Goal: Complete application form: Complete application form

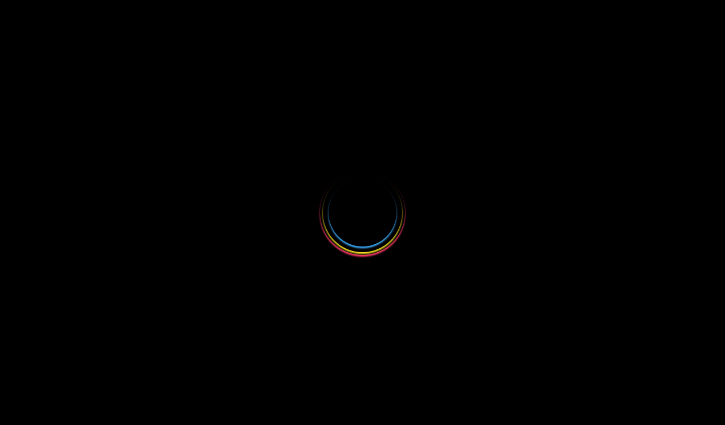
select select
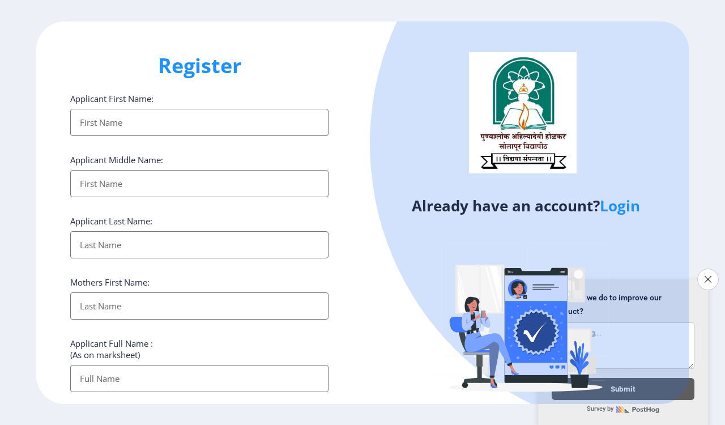
click at [618, 211] on link "Login" at bounding box center [620, 205] width 40 height 20
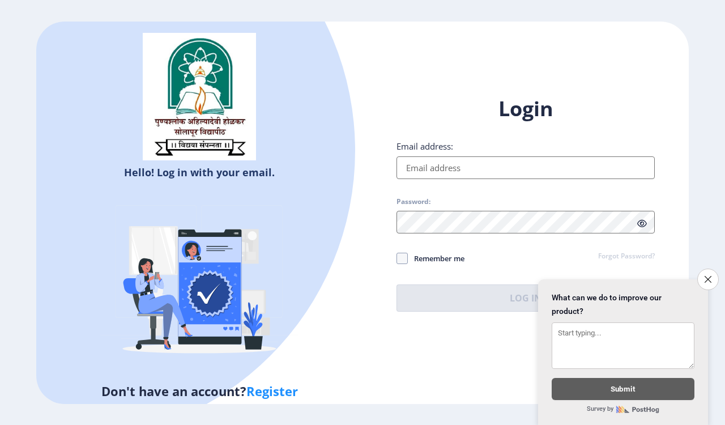
click at [429, 171] on input "Email address:" at bounding box center [526, 167] width 258 height 23
type input "[EMAIL_ADDRESS][DOMAIN_NAME]"
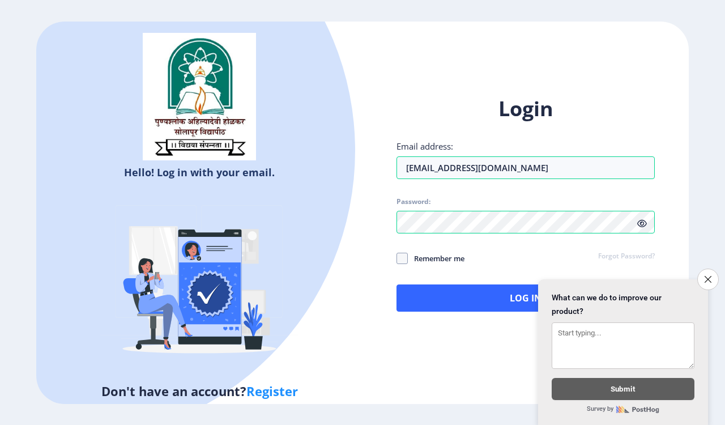
click at [402, 264] on label "Remember me" at bounding box center [431, 259] width 68 height 14
click at [397, 259] on input "Remember me" at bounding box center [397, 258] width 1 height 1
checkbox input "true"
click at [415, 284] on div "Login Email address: [EMAIL_ADDRESS][DOMAIN_NAME] Password: Remember me Forgot …" at bounding box center [526, 203] width 258 height 216
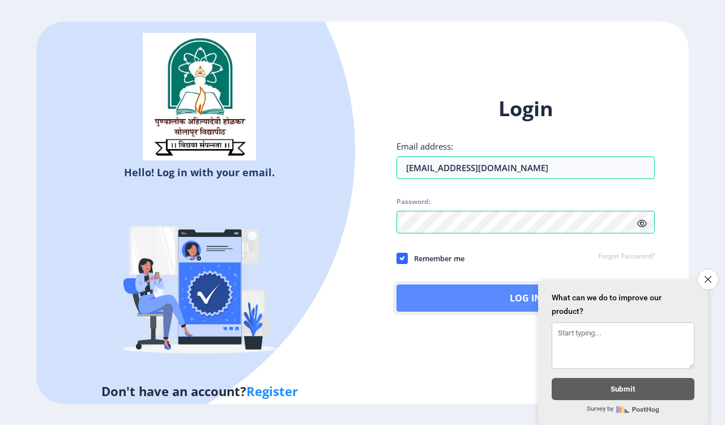
click at [411, 299] on button "Log In" at bounding box center [526, 297] width 258 height 27
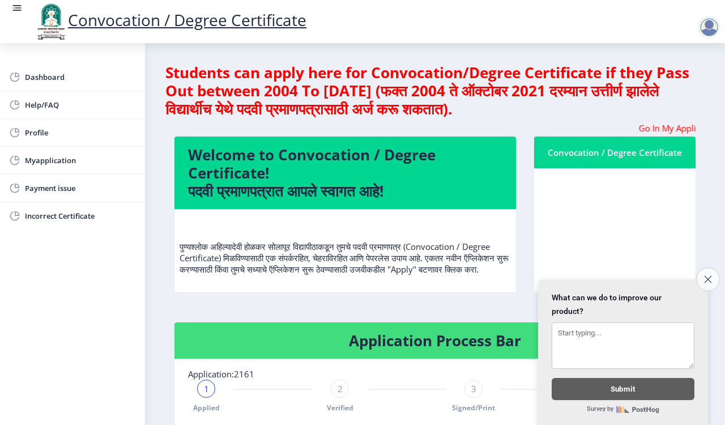
click at [708, 267] on button "Close survey" at bounding box center [708, 279] width 24 height 24
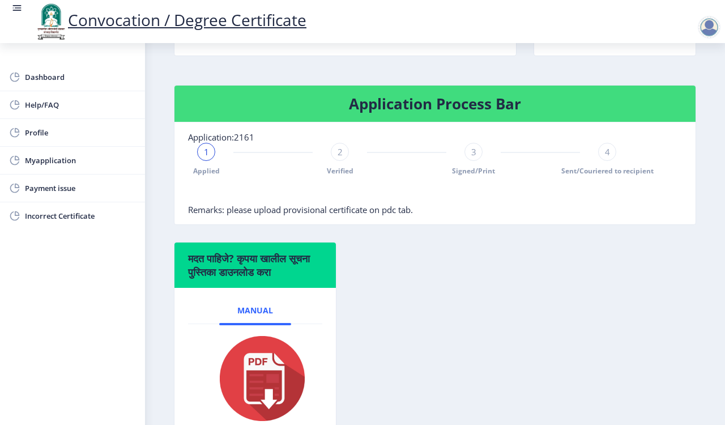
scroll to position [212, 0]
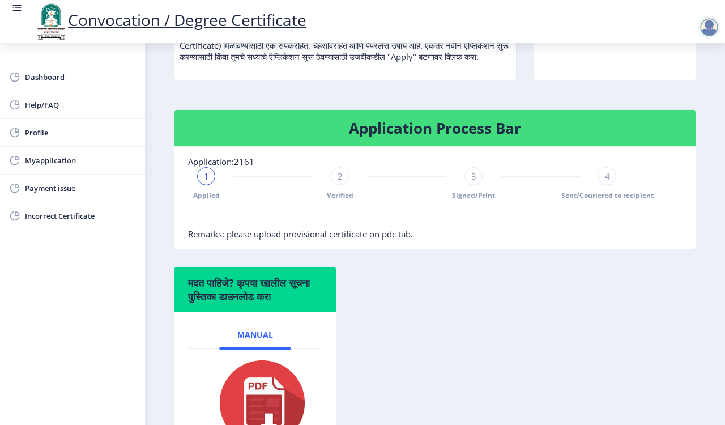
click at [207, 182] on span "1" at bounding box center [206, 176] width 5 height 11
click at [39, 221] on span "Incorrect Certificate" at bounding box center [80, 216] width 111 height 14
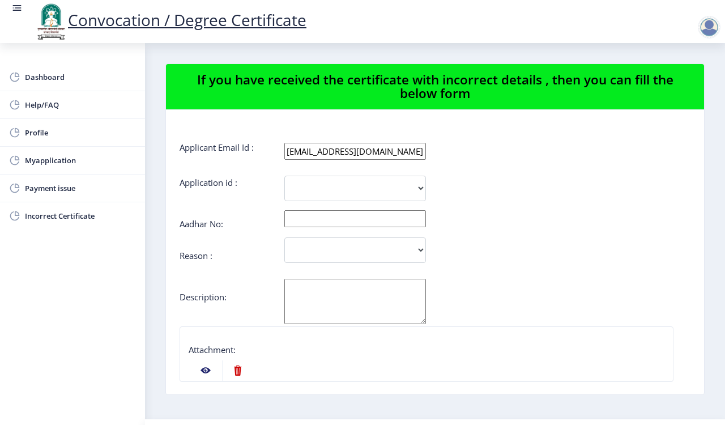
click at [202, 370] on nb-action at bounding box center [205, 370] width 33 height 20
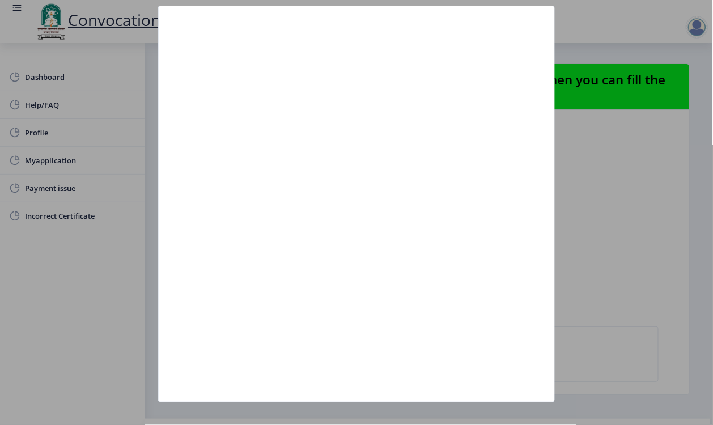
click at [569, 168] on div at bounding box center [356, 212] width 713 height 425
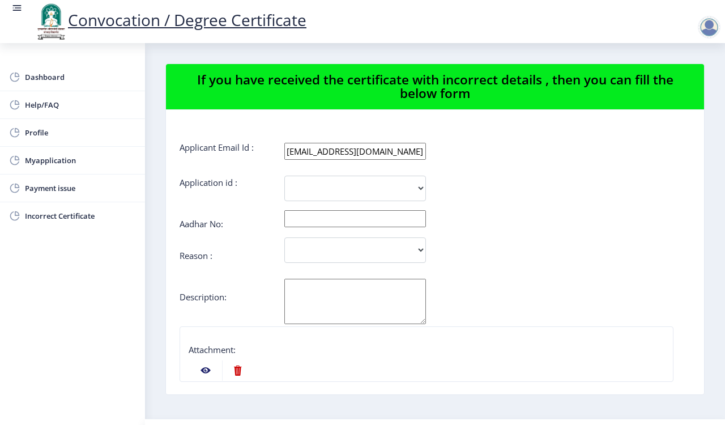
click at [202, 368] on nb-action at bounding box center [205, 370] width 33 height 20
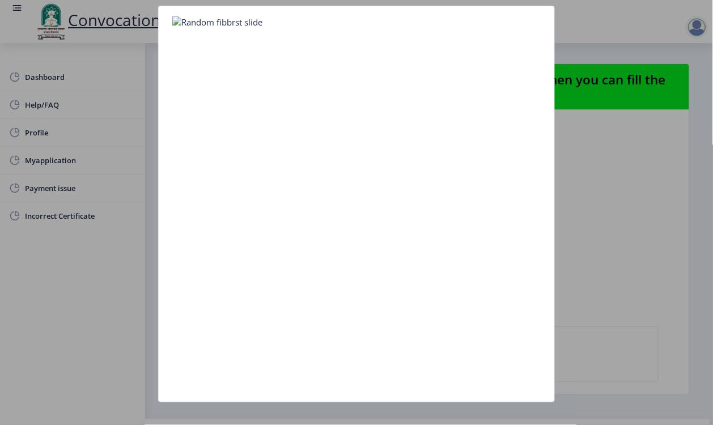
click at [607, 173] on div at bounding box center [356, 212] width 713 height 425
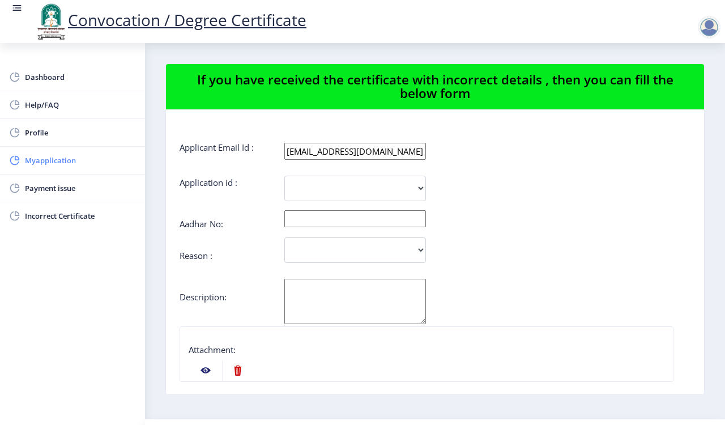
click at [29, 160] on span "Myapplication" at bounding box center [80, 161] width 111 height 14
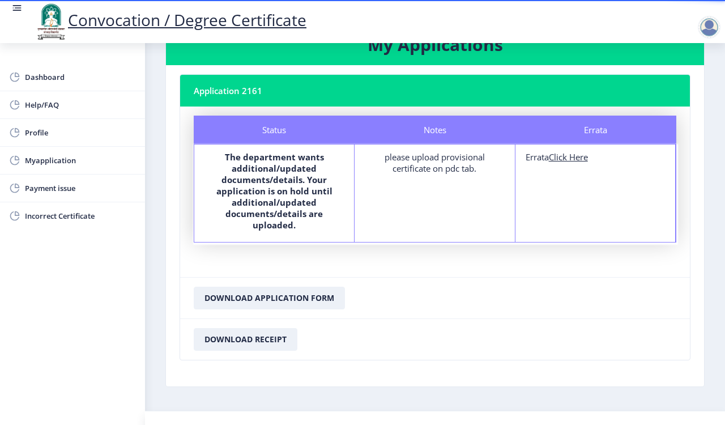
scroll to position [61, 0]
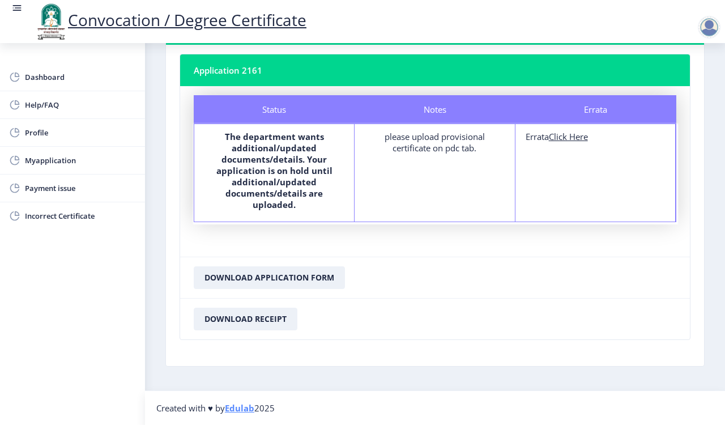
click at [568, 137] on u "Click Here" at bounding box center [568, 136] width 39 height 11
select select
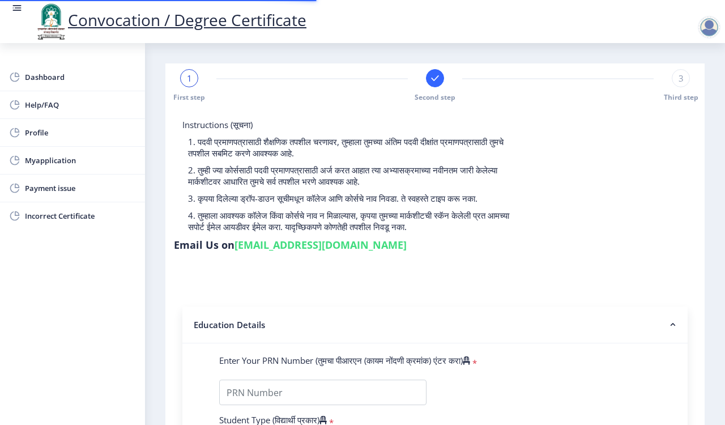
type input "2011032500060497"
select select "Regular"
select select "2015"
select select "March"
select select "SECOND CLASS"
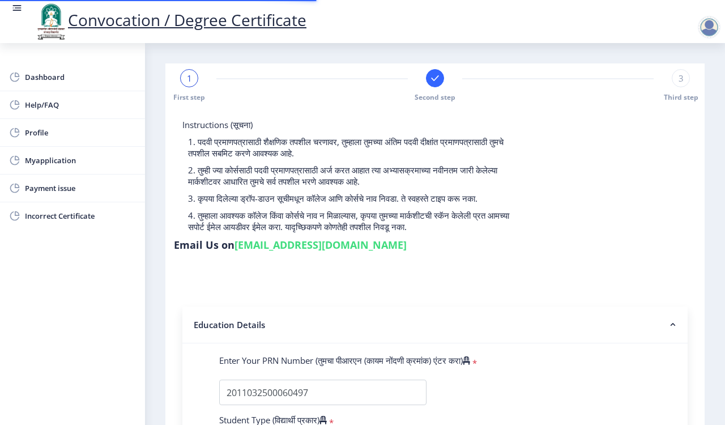
type input "348731"
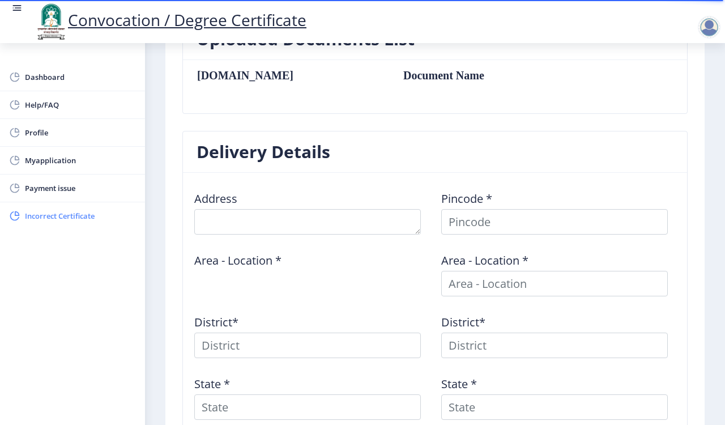
scroll to position [204, 0]
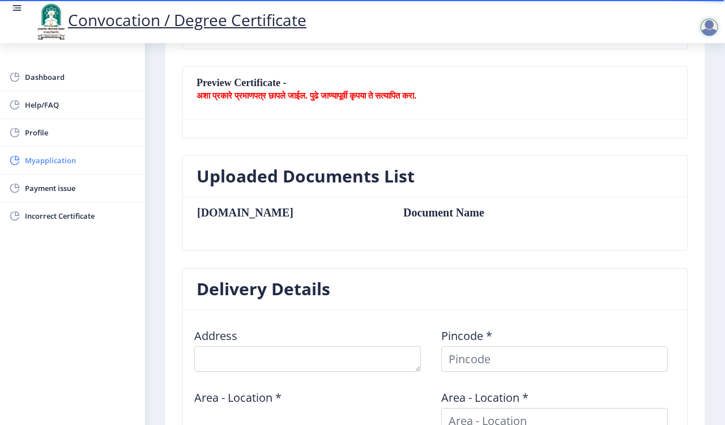
click at [55, 163] on span "Myapplication" at bounding box center [80, 161] width 111 height 14
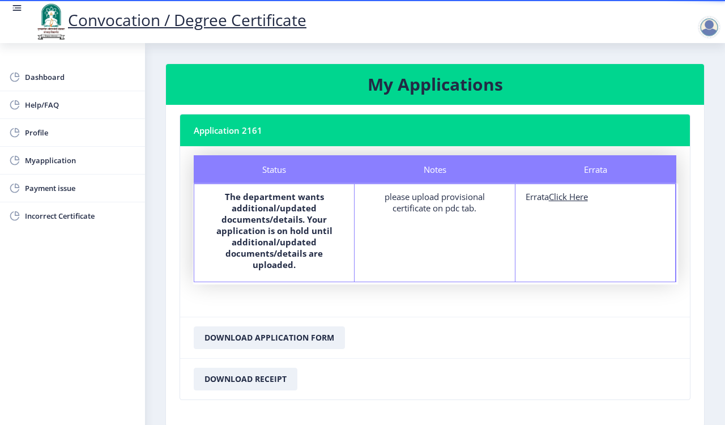
click at [446, 194] on div "please upload provisional certificate on pdc tab." at bounding box center [434, 202] width 139 height 23
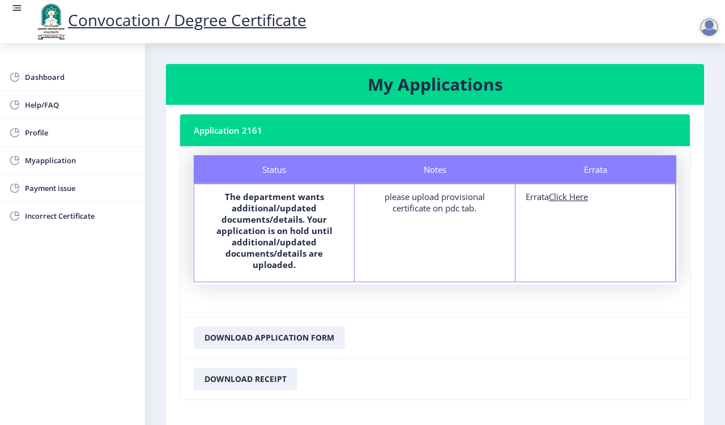
click at [565, 199] on u "Click Here" at bounding box center [568, 196] width 39 height 11
select select
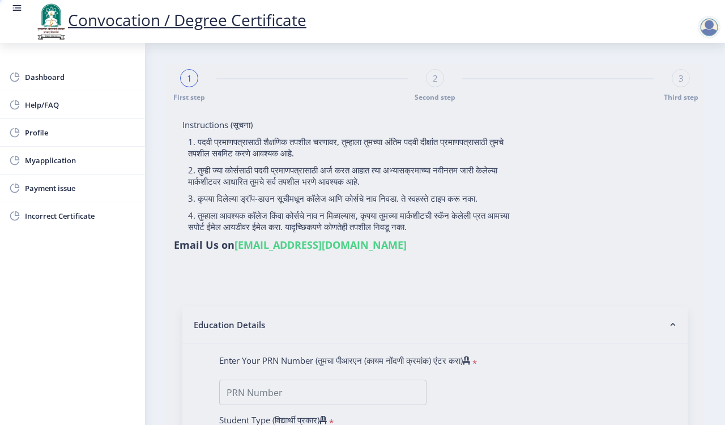
type input "[PERSON_NAME]"
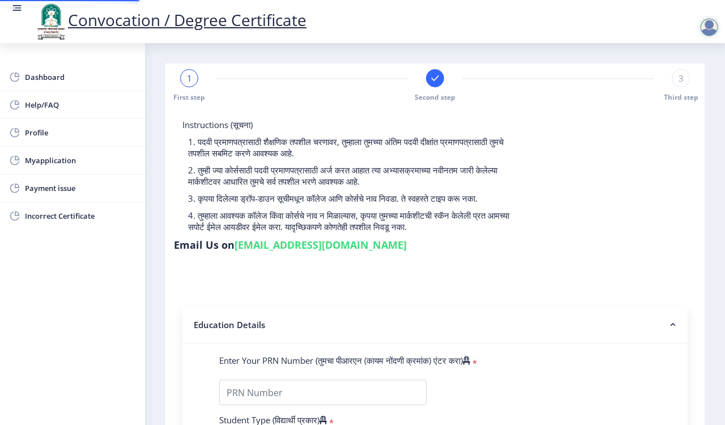
type input "2011032500060497"
select select "Regular"
select select "2015"
select select "March"
select select "SECOND CLASS"
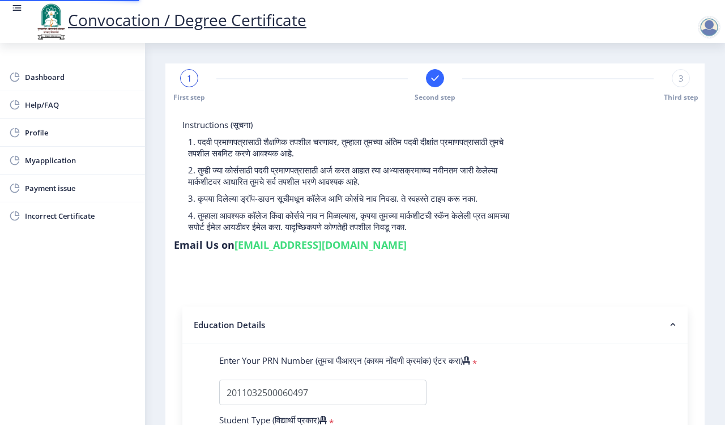
type input "348731"
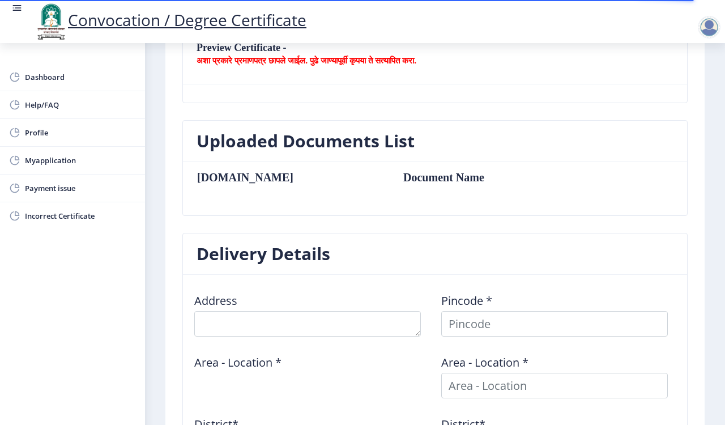
scroll to position [283, 0]
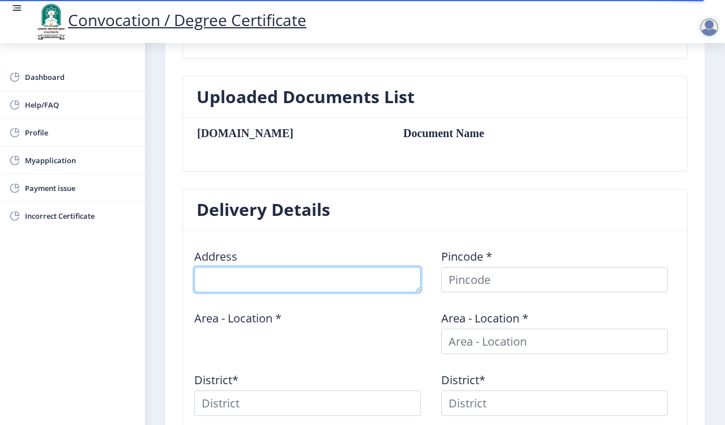
click at [274, 288] on textarea at bounding box center [307, 279] width 227 height 25
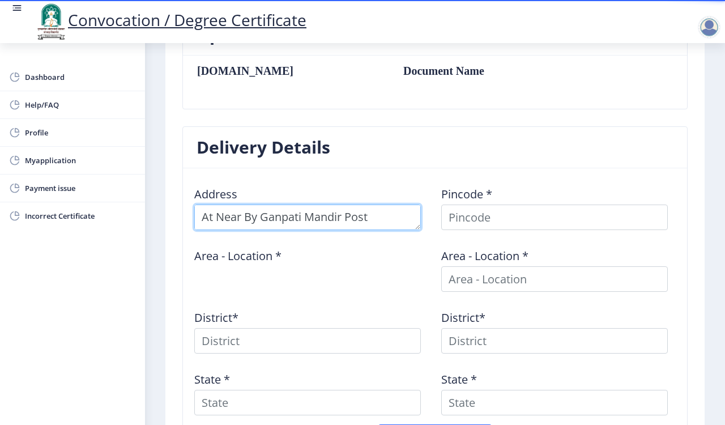
scroll to position [12, 0]
click at [316, 227] on textarea at bounding box center [307, 217] width 227 height 25
type textarea "At Near By Ganpati Mandir Post Mahud BK Tal Sangola Dist [GEOGRAPHIC_DATA]"
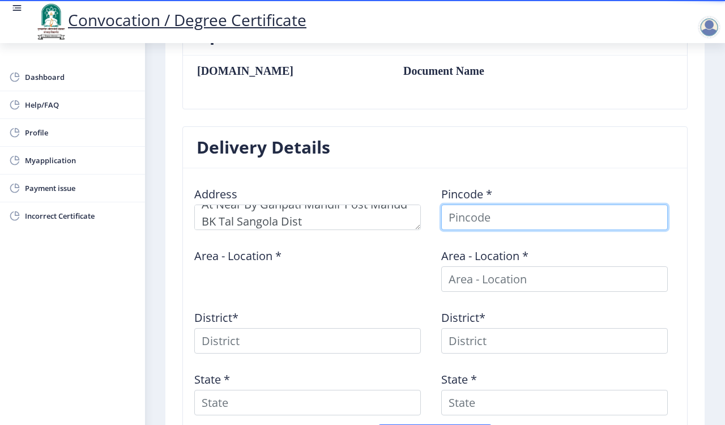
click at [485, 227] on input at bounding box center [554, 217] width 227 height 25
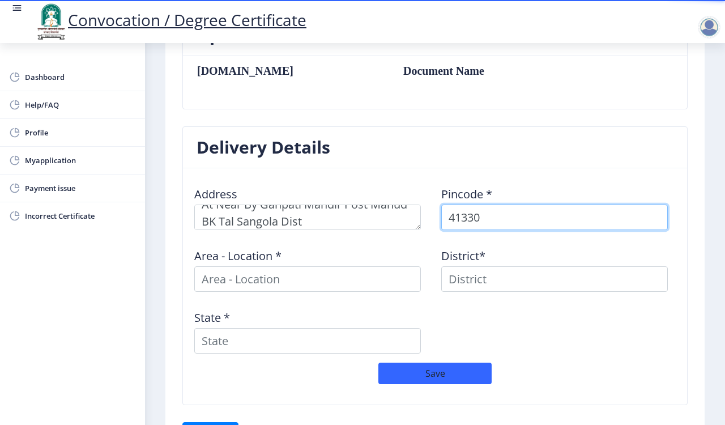
type input "413306"
select select
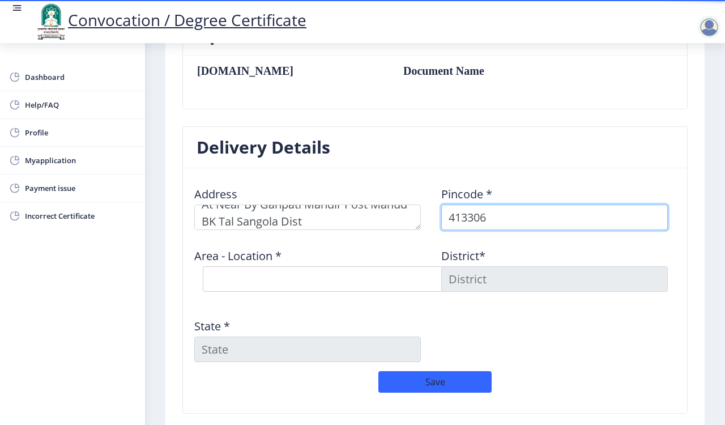
type input "413306"
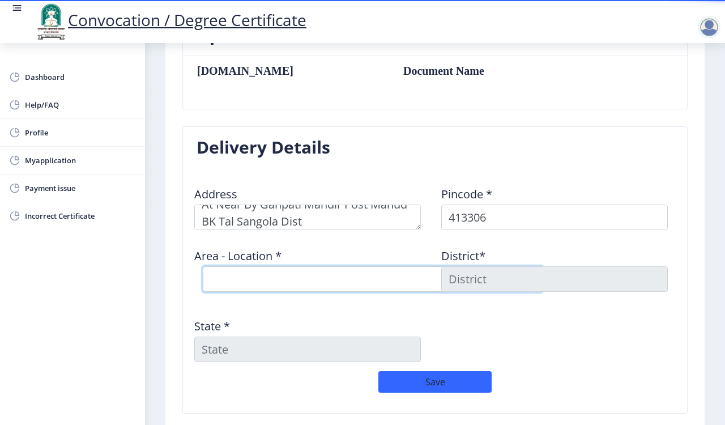
click at [207, 286] on select "Select Area Location Achakdani B.O Chikmahud B.O Gaigavan [PERSON_NAME] B.O Kat…" at bounding box center [373, 278] width 340 height 25
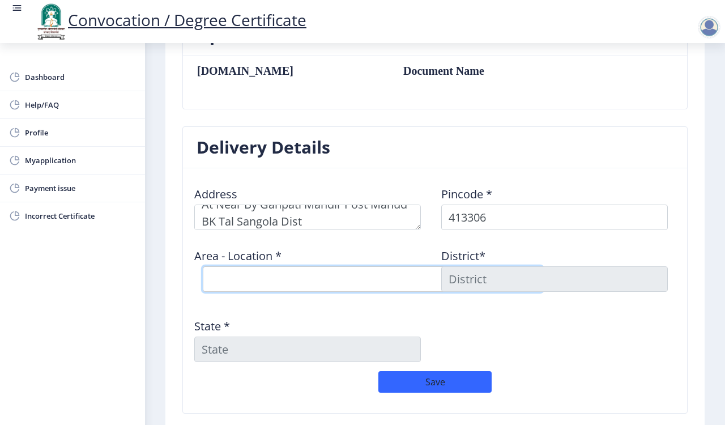
select select "10: Object"
click at [203, 268] on select "Select Area Location Achakdani B.O Chikmahud B.O Gaigavan [PERSON_NAME] B.O Kat…" at bounding box center [373, 278] width 340 height 25
type input "SOLAPUR"
type input "[GEOGRAPHIC_DATA]"
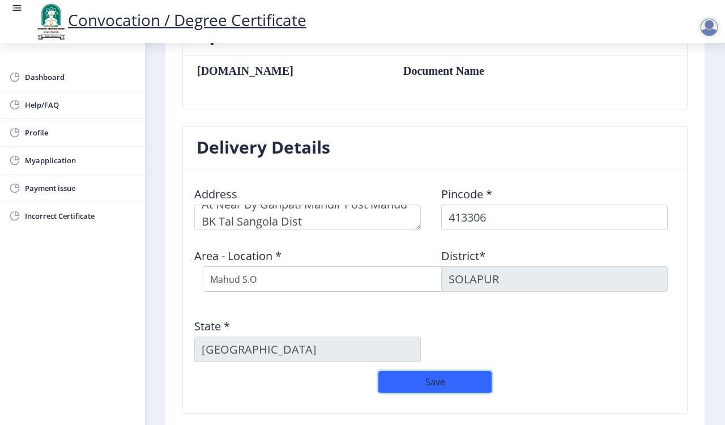
click at [437, 381] on button "Save" at bounding box center [434, 382] width 113 height 22
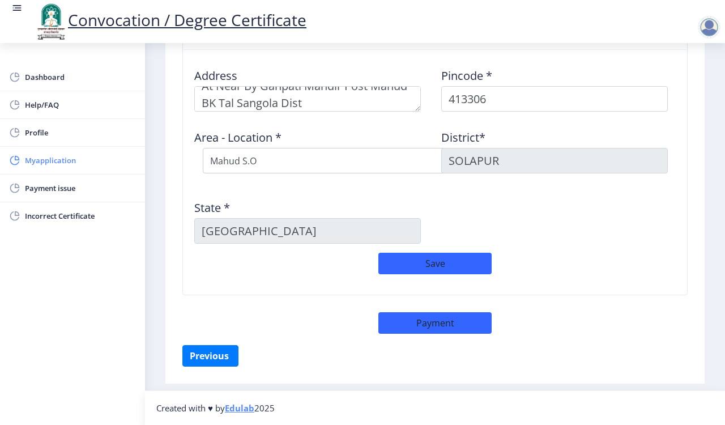
click at [54, 159] on span "Myapplication" at bounding box center [80, 161] width 111 height 14
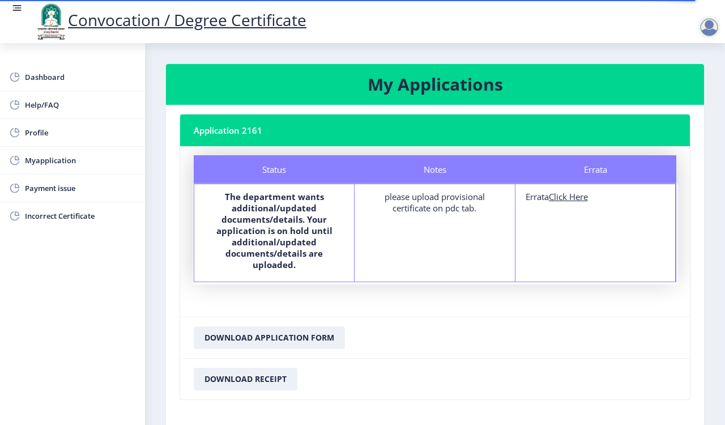
click at [439, 206] on div "please upload provisional certificate on pdc tab." at bounding box center [434, 202] width 139 height 23
click at [436, 206] on div "please upload provisional certificate on pdc tab." at bounding box center [434, 202] width 139 height 23
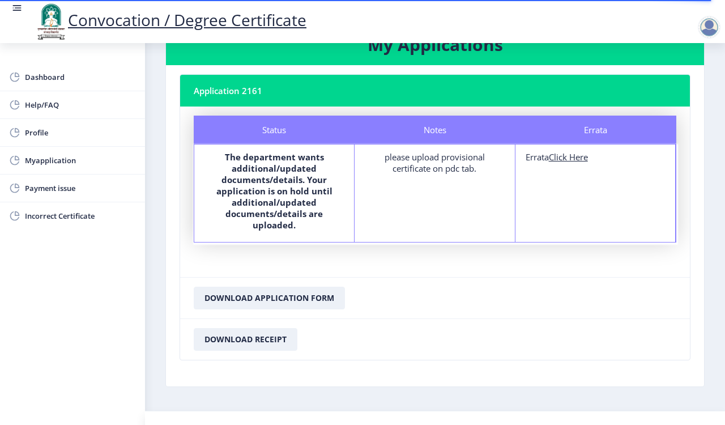
scroll to position [61, 0]
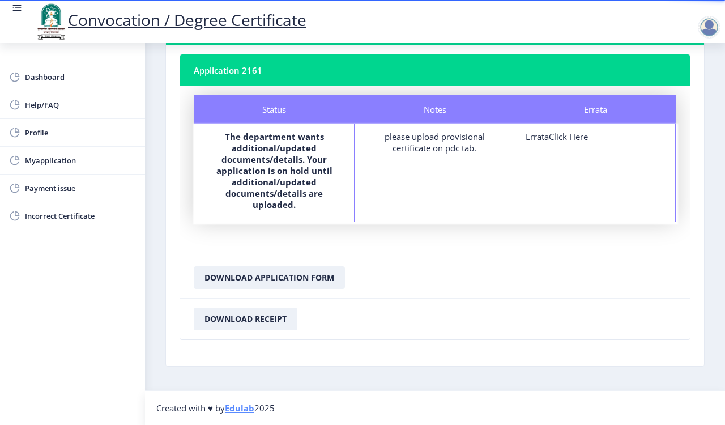
click at [380, 265] on nb-card-footer "Download Application Form" at bounding box center [435, 277] width 510 height 41
click at [272, 278] on button "Download Application Form" at bounding box center [269, 277] width 151 height 23
click at [562, 135] on u "Click Here" at bounding box center [568, 136] width 39 height 11
select select
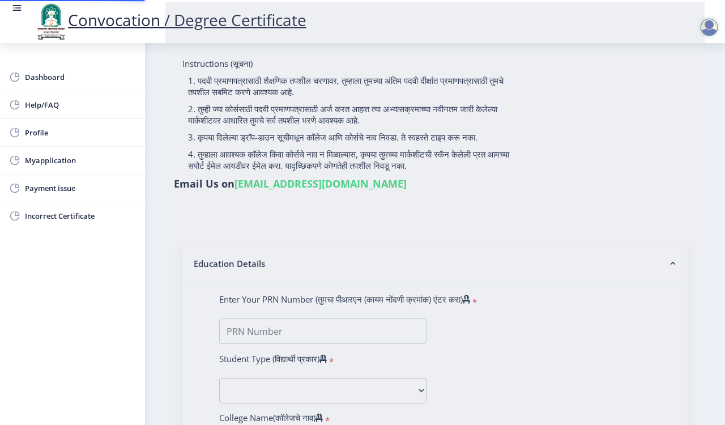
type input "[PERSON_NAME]"
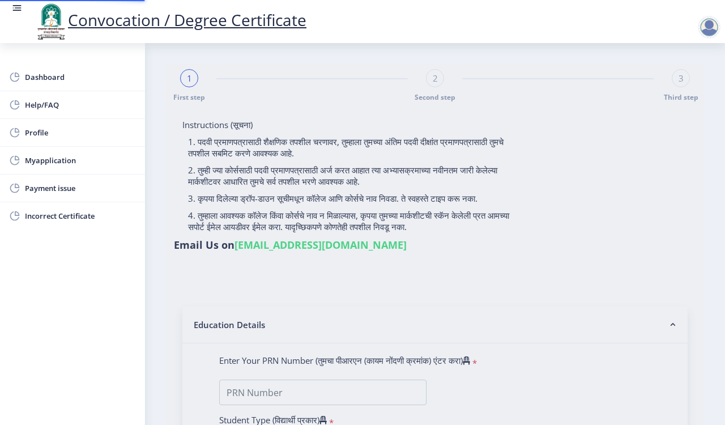
type input "2011032500060497"
select select "Regular"
select select "2015"
select select "March"
select select "SECOND CLASS"
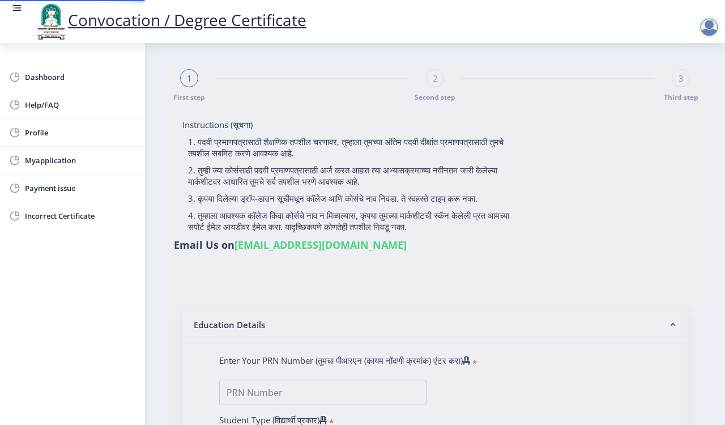
type input "348731"
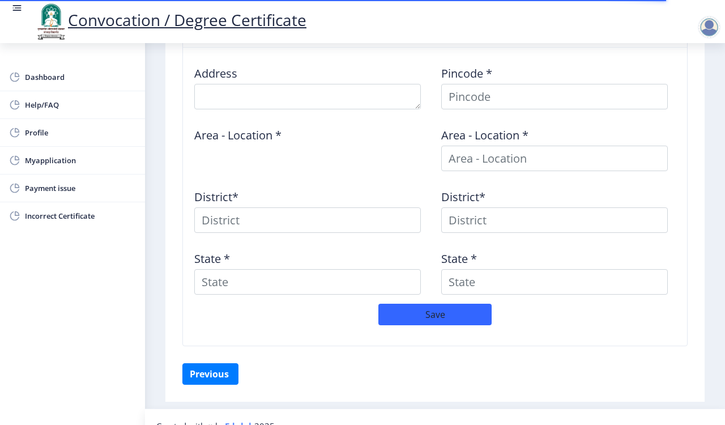
scroll to position [487, 0]
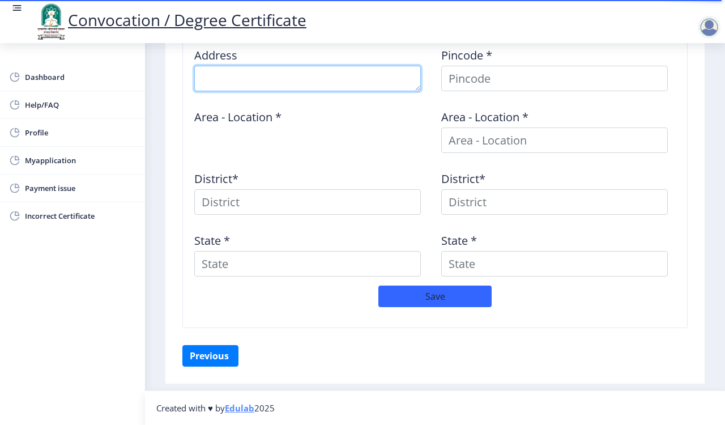
click at [237, 77] on textarea at bounding box center [307, 78] width 227 height 25
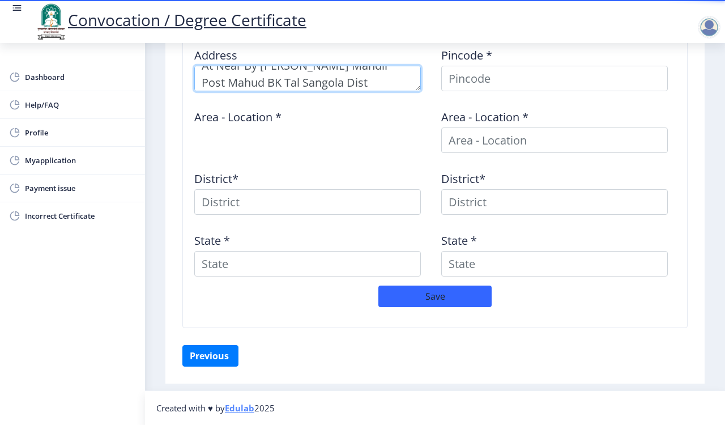
type textarea "At Near By [PERSON_NAME] Mandir Post Mahud BK Tal Sangola Dist [GEOGRAPHIC_DATA]"
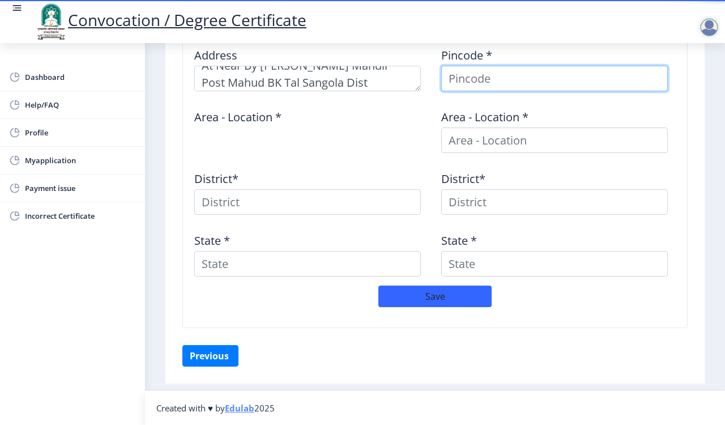
click at [453, 71] on input at bounding box center [554, 78] width 227 height 25
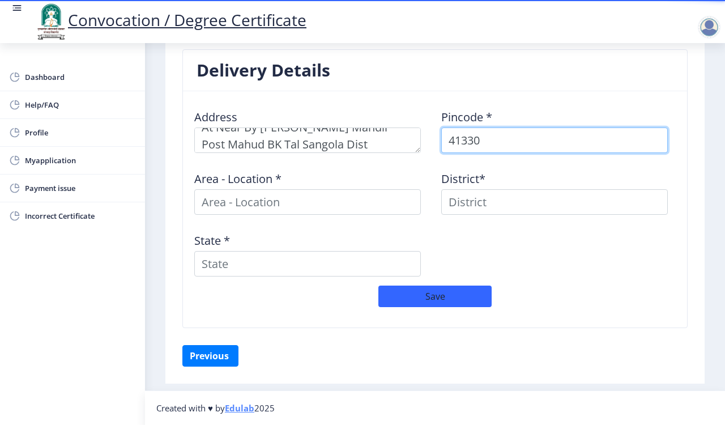
type input "413306"
select select
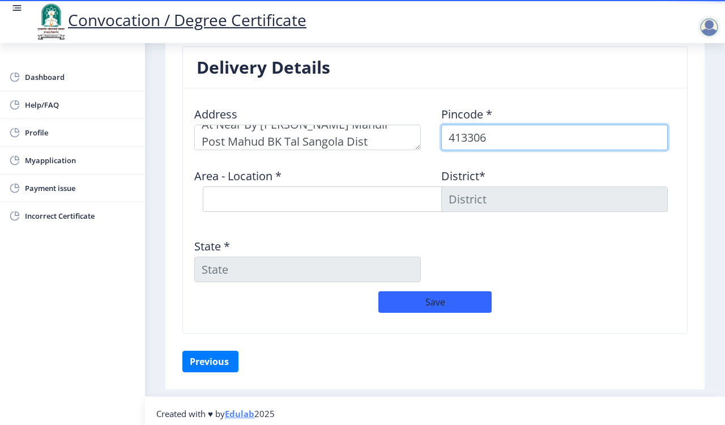
scroll to position [434, 0]
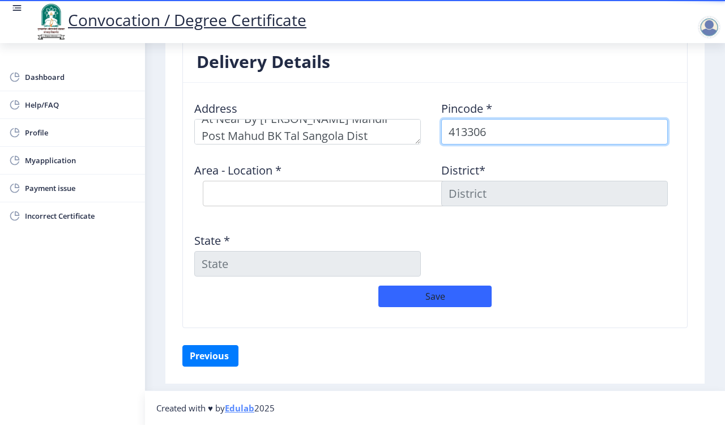
type input "413306"
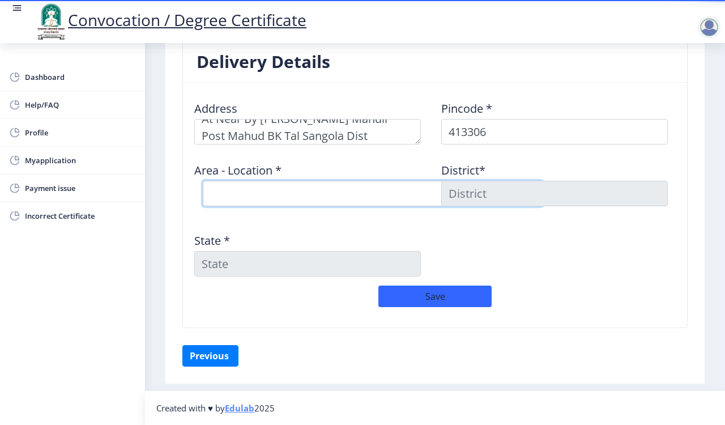
click at [236, 202] on select "Select Area Location Achakdani B.O Chikmahud B.O Gaigavan [PERSON_NAME] B.O Kat…" at bounding box center [373, 193] width 340 height 25
select select "10: Object"
click at [203, 181] on select "Select Area Location Achakdani B.O Chikmahud B.O Gaigavan [PERSON_NAME] B.O Kat…" at bounding box center [373, 193] width 340 height 25
type input "SOLAPUR"
type input "[GEOGRAPHIC_DATA]"
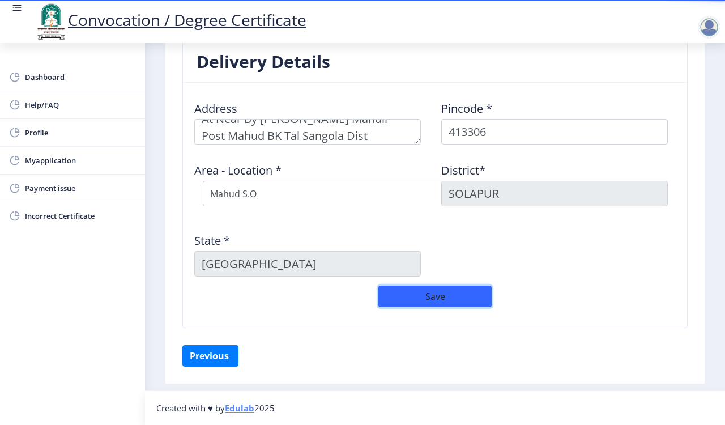
click at [415, 304] on button "Save" at bounding box center [434, 297] width 113 height 22
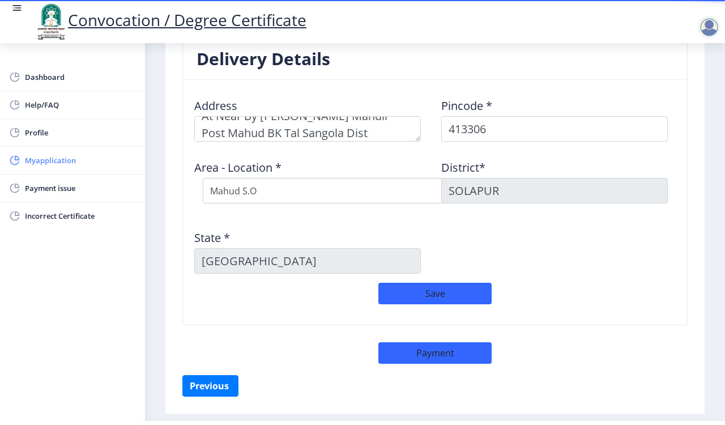
click at [33, 161] on span "Myapplication" at bounding box center [80, 161] width 111 height 14
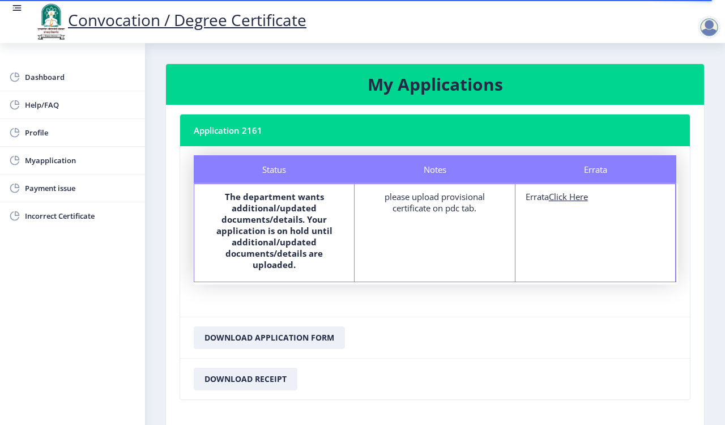
click at [397, 207] on div "please upload provisional certificate on pdc tab." at bounding box center [434, 202] width 139 height 23
click at [418, 193] on div "please upload provisional certificate on pdc tab." at bounding box center [434, 202] width 139 height 23
click at [416, 193] on div "please upload provisional certificate on pdc tab." at bounding box center [434, 202] width 139 height 23
click at [415, 193] on div "please upload provisional certificate on pdc tab." at bounding box center [434, 202] width 139 height 23
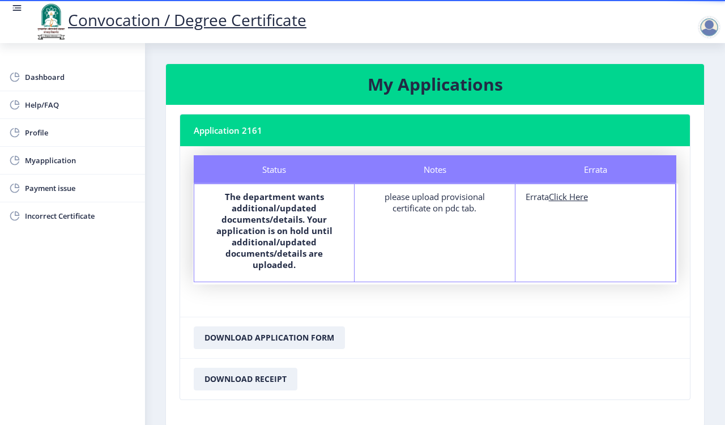
click at [412, 193] on div "please upload provisional certificate on pdc tab." at bounding box center [434, 202] width 139 height 23
click at [412, 196] on div "please upload provisional certificate on pdc tab." at bounding box center [434, 202] width 139 height 23
click at [414, 197] on div "please upload provisional certificate on pdc tab." at bounding box center [434, 202] width 139 height 23
click at [414, 198] on div "please upload provisional certificate on pdc tab." at bounding box center [434, 202] width 139 height 23
click at [412, 199] on div "please upload provisional certificate on pdc tab." at bounding box center [434, 202] width 139 height 23
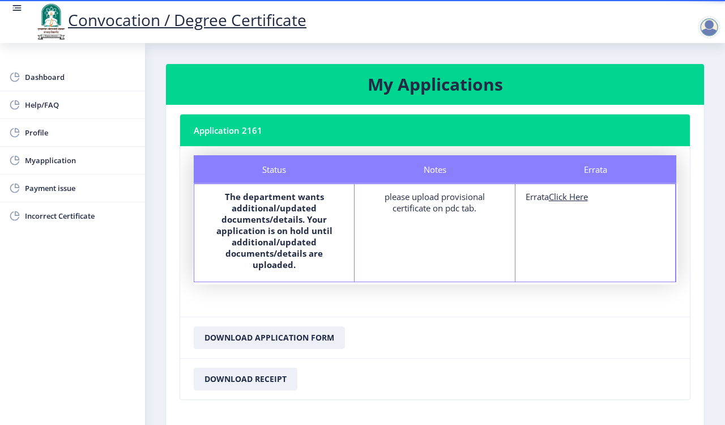
click at [412, 199] on div "please upload provisional certificate on pdc tab." at bounding box center [434, 202] width 139 height 23
click at [414, 200] on div "please upload provisional certificate on pdc tab." at bounding box center [434, 202] width 139 height 23
click at [414, 199] on div "please upload provisional certificate on pdc tab." at bounding box center [434, 202] width 139 height 23
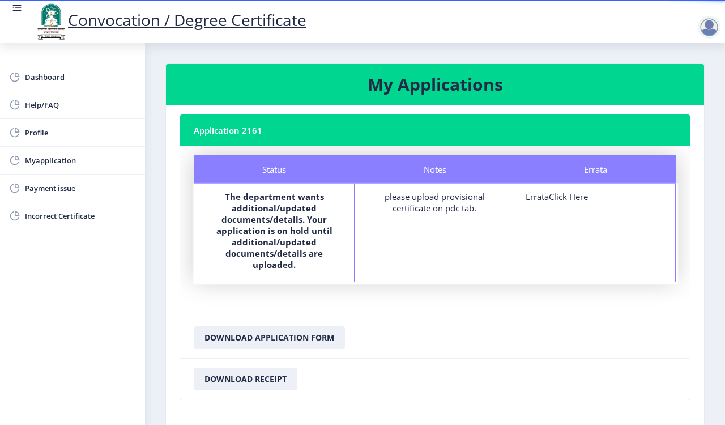
click at [414, 199] on div "please upload provisional certificate on pdc tab." at bounding box center [434, 202] width 139 height 23
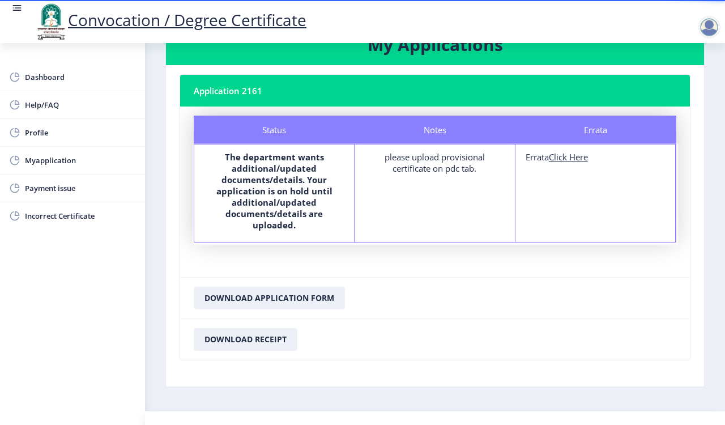
scroll to position [61, 0]
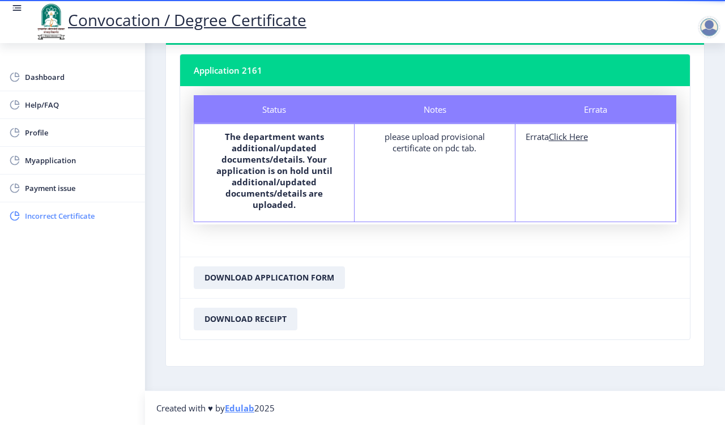
click at [72, 214] on span "Incorrect Certificate" at bounding box center [80, 216] width 111 height 14
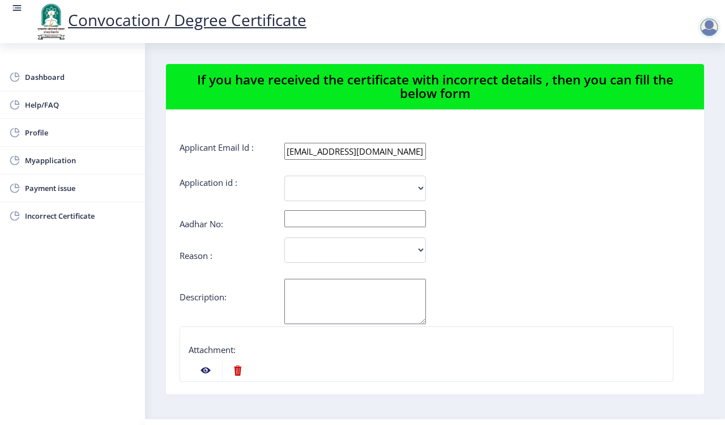
click at [121, 259] on div "Dashboard Help/FAQ Profile Myapplication Payment issue Incorrect Certificate" at bounding box center [72, 234] width 145 height 382
click at [578, 216] on form "Applicant Email Id : [EMAIL_ADDRESS][DOMAIN_NAME] Application id : 2161 Aadhar …" at bounding box center [435, 334] width 511 height 384
click at [706, 30] on div at bounding box center [709, 27] width 23 height 23
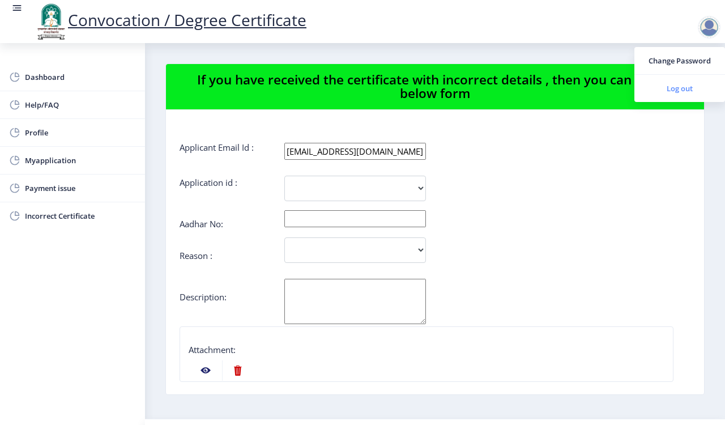
click at [671, 89] on span "Log out" at bounding box center [680, 89] width 73 height 14
